Goal: Contribute content: Contribute content

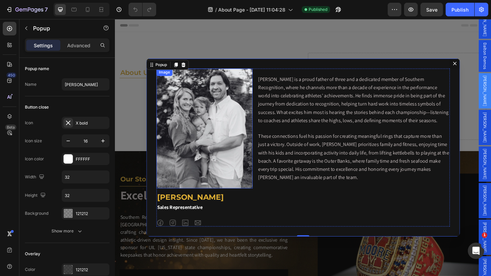
click at [226, 121] on img "Dialog body" at bounding box center [212, 138] width 105 height 131
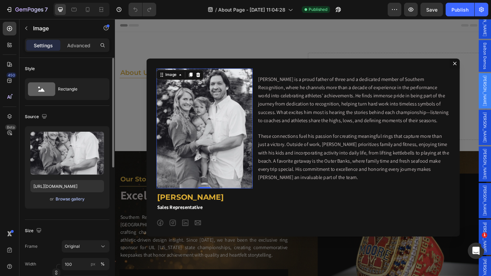
click at [66, 197] on div "Browse gallery" at bounding box center [70, 199] width 29 height 6
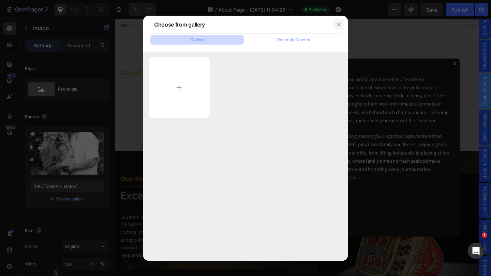
click at [337, 24] on icon "button" at bounding box center [338, 24] width 5 height 5
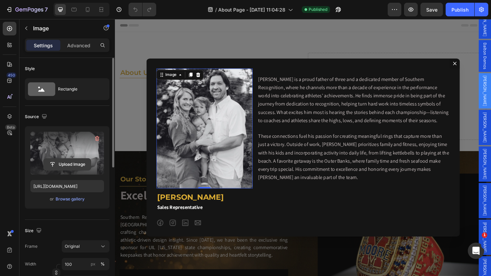
click at [67, 167] on input "file" at bounding box center [67, 165] width 47 height 12
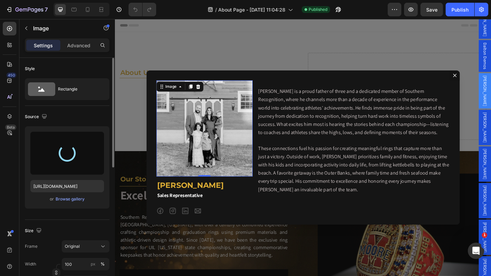
type input "https://cdn.shopify.com/s/files/1/0530/8881/3236/files/gempages_494420152121558…"
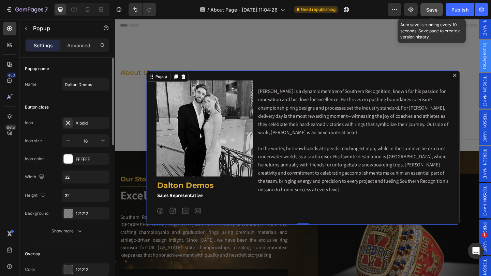
click at [428, 5] on button "Save" at bounding box center [431, 10] width 23 height 14
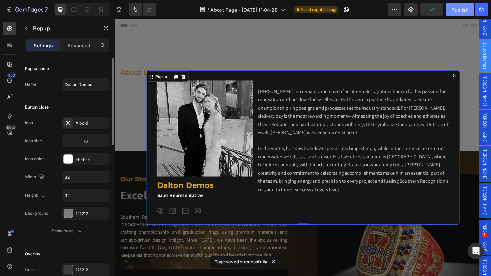
click at [455, 12] on div "Publish" at bounding box center [459, 9] width 17 height 7
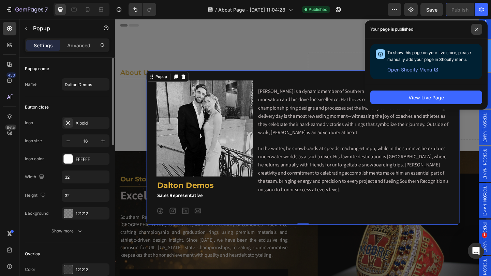
click at [479, 28] on span at bounding box center [476, 29] width 11 height 11
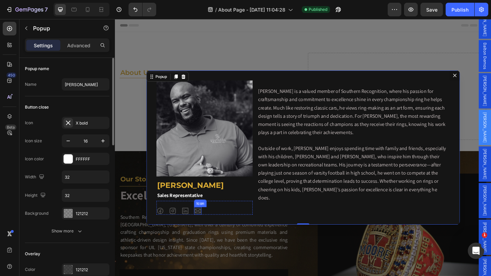
click at [202, 228] on icon "Dialog body" at bounding box center [204, 227] width 7 height 5
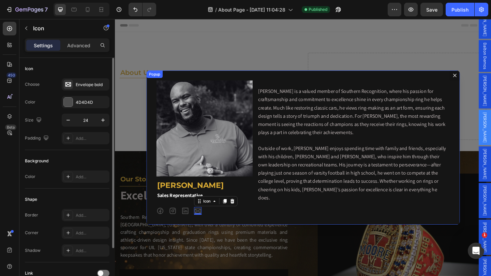
click at [482, 79] on icon "Dialog content" at bounding box center [484, 80] width 5 height 5
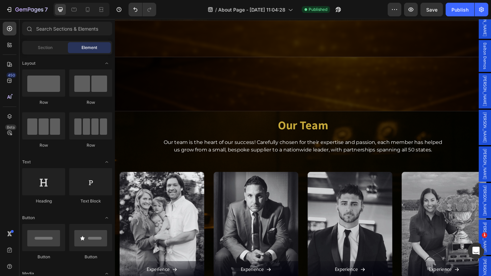
scroll to position [784, 0]
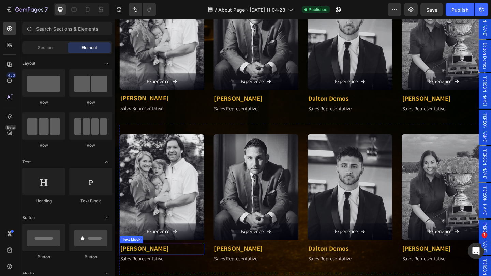
click at [141, 266] on p "Zach Muller" at bounding box center [166, 269] width 91 height 11
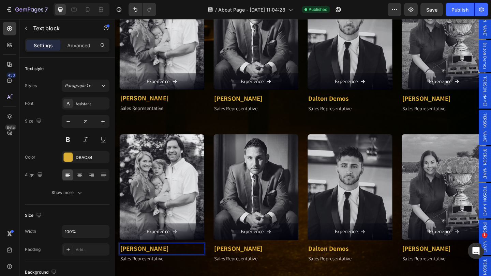
click at [165, 210] on img at bounding box center [166, 202] width 92 height 115
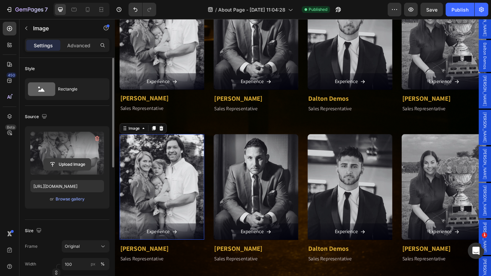
click at [66, 165] on input "file" at bounding box center [67, 165] width 47 height 12
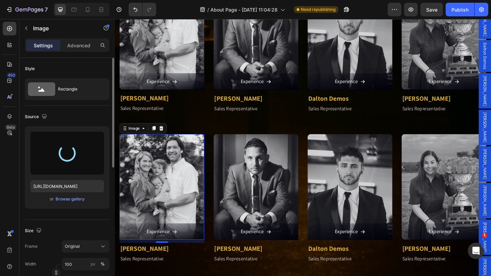
type input "https://cdn.shopify.com/s/files/1/0530/8881/3236/files/gempages_494420152121558…"
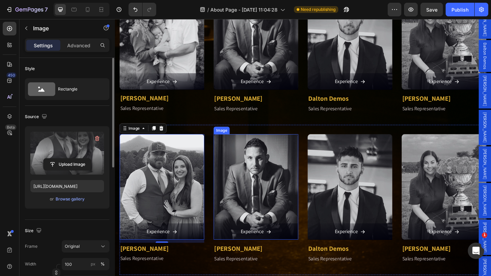
click at [265, 170] on img at bounding box center [268, 202] width 92 height 115
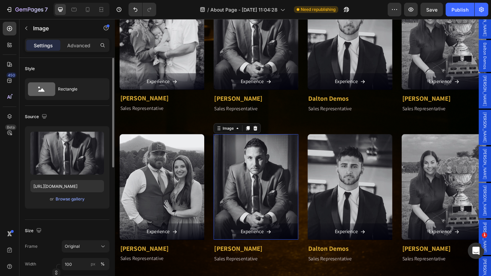
click at [265, 174] on img at bounding box center [268, 202] width 92 height 115
click at [72, 202] on div "Browse gallery" at bounding box center [70, 199] width 29 height 6
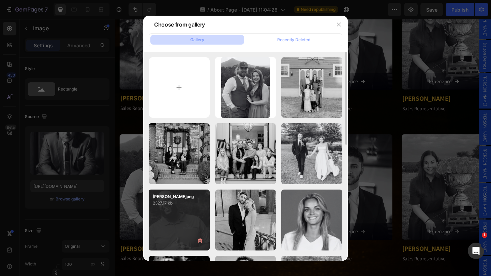
click at [163, 209] on div "Eric G..png 2327.17 kb" at bounding box center [179, 220] width 61 height 61
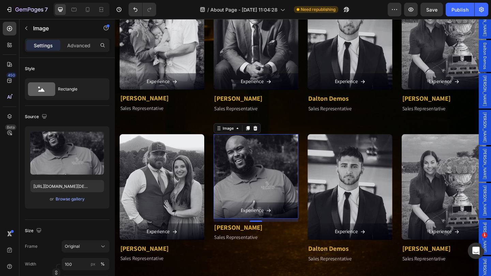
type input "https://cdn.shopify.com/s/files/1/0530/8881/3236/files/gempages_494420152121558…"
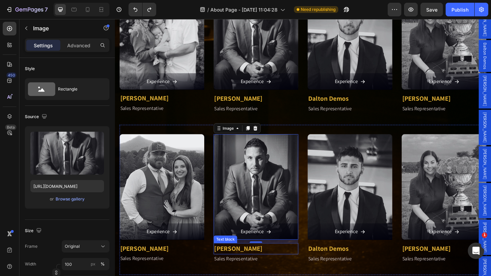
click at [243, 267] on p "Philip Davanzo" at bounding box center [268, 269] width 91 height 11
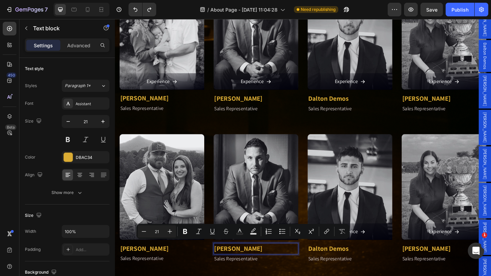
click at [235, 264] on p "Philip Davanzo" at bounding box center [268, 269] width 91 height 11
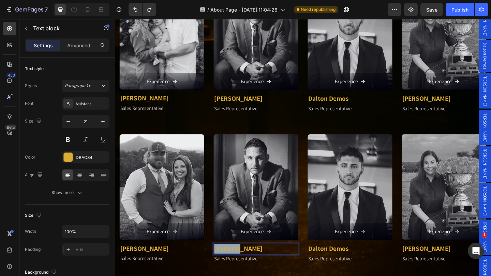
click at [235, 264] on p "Philip Davanzo" at bounding box center [268, 269] width 91 height 11
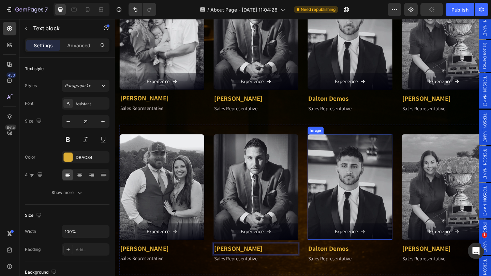
click at [364, 200] on img at bounding box center [371, 202] width 92 height 115
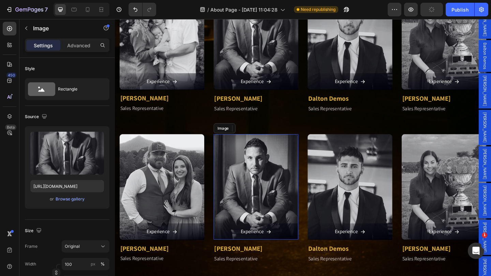
click at [280, 199] on img at bounding box center [268, 202] width 92 height 115
click at [364, 198] on img at bounding box center [371, 202] width 92 height 115
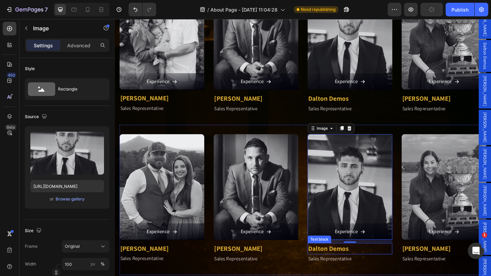
click at [399, 270] on p "Dalton Demos" at bounding box center [370, 269] width 91 height 11
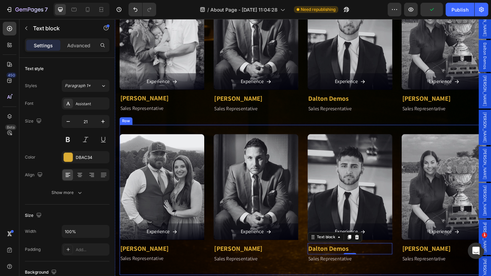
click at [220, 276] on div "Image Experience Button Abigail Mancuso Text block Sales Representative Text bl…" at bounding box center [319, 216] width 399 height 164
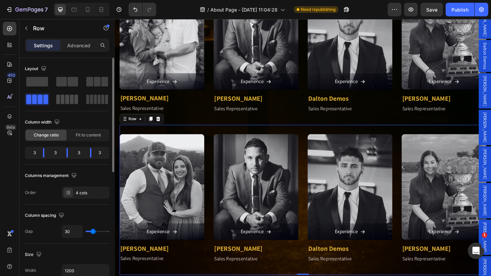
click at [67, 101] on span at bounding box center [67, 100] width 4 height 10
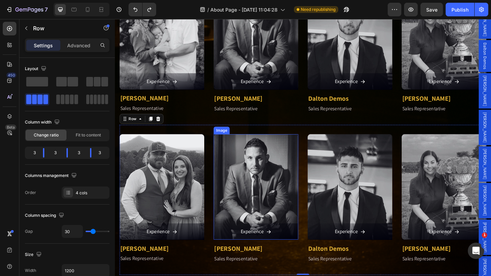
click at [255, 213] on img at bounding box center [268, 202] width 92 height 115
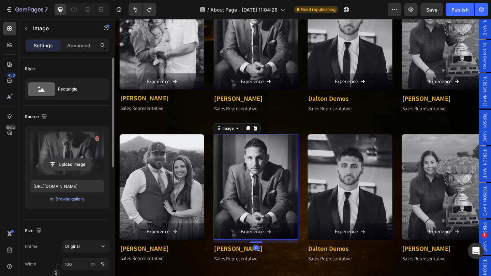
click at [68, 166] on input "file" at bounding box center [67, 165] width 47 height 12
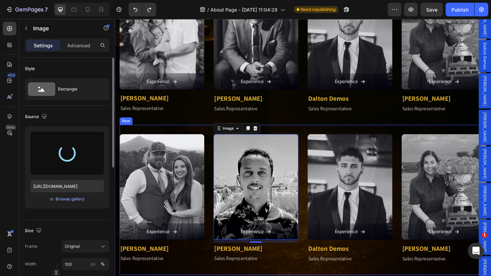
type input "https://cdn.shopify.com/s/files/1/0530/8881/3236/files/gempages_494420152121558…"
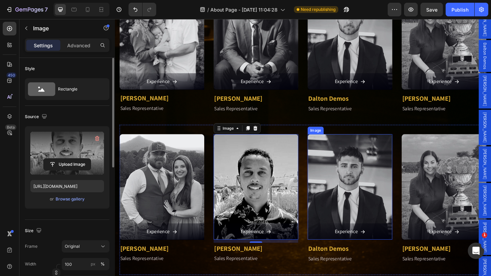
click at [354, 220] on img at bounding box center [371, 202] width 92 height 115
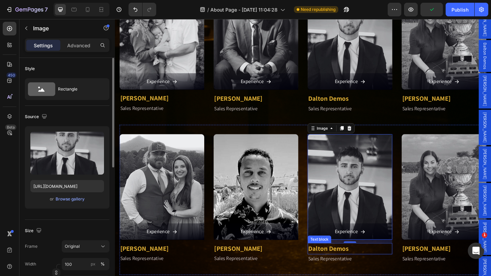
scroll to position [750, 0]
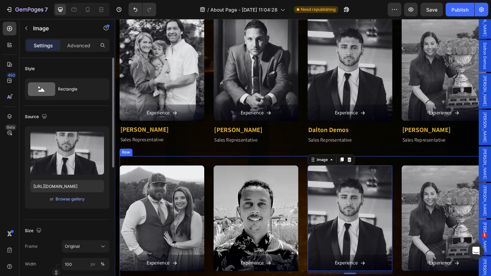
click at [128, 165] on div "Row" at bounding box center [127, 164] width 14 height 8
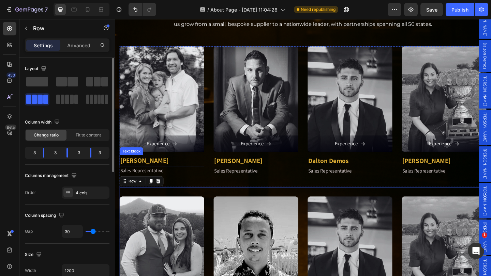
scroll to position [648, 0]
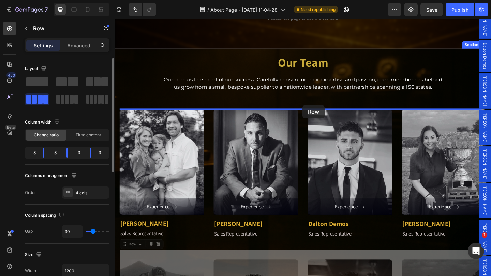
drag, startPoint x: 126, startPoint y: 261, endPoint x: 319, endPoint y: 113, distance: 243.6
click at [319, 113] on div "Header about us Heading Title Line champions to our core, crafted to our core T…" at bounding box center [319, 80] width 409 height 1418
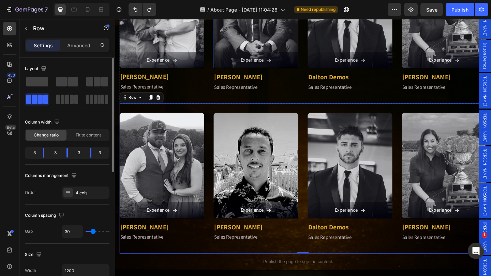
scroll to position [842, 0]
